Goal: Find specific page/section

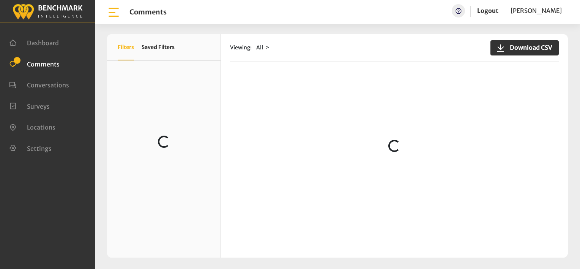
scroll to position [6318, 0]
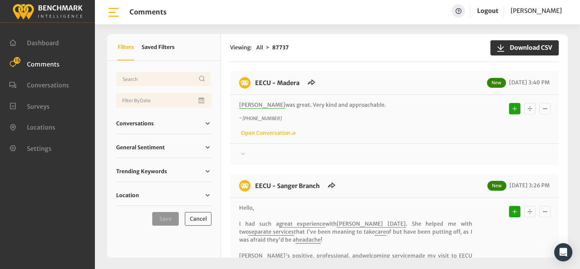
click at [364, 71] on div "EECU - Madera New [DATE] 3:40 PM [PERSON_NAME] was great. Very kind and approac…" at bounding box center [394, 118] width 329 height 94
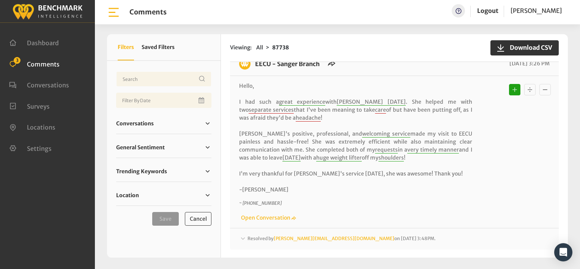
scroll to position [228, 0]
